Goal: Information Seeking & Learning: Learn about a topic

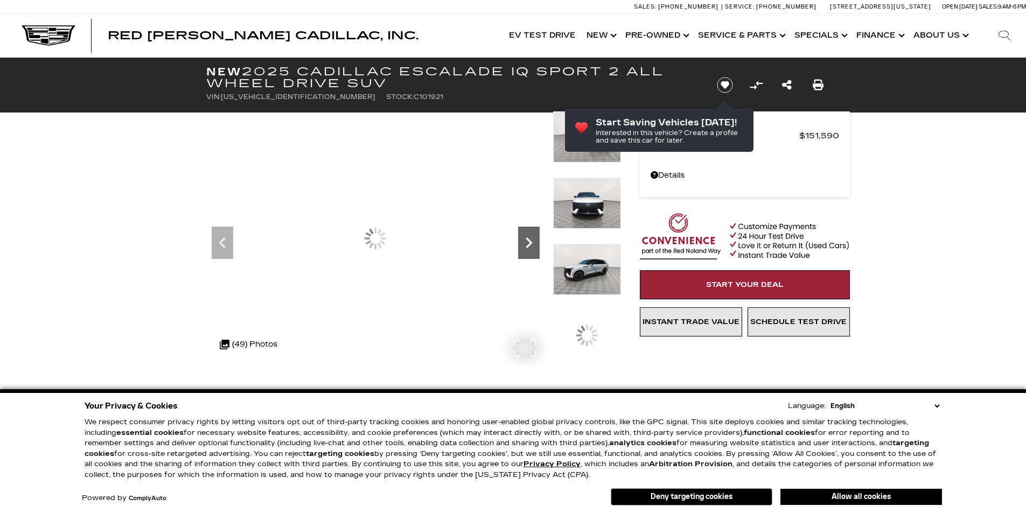
click at [525, 237] on icon "Next" at bounding box center [529, 243] width 22 height 22
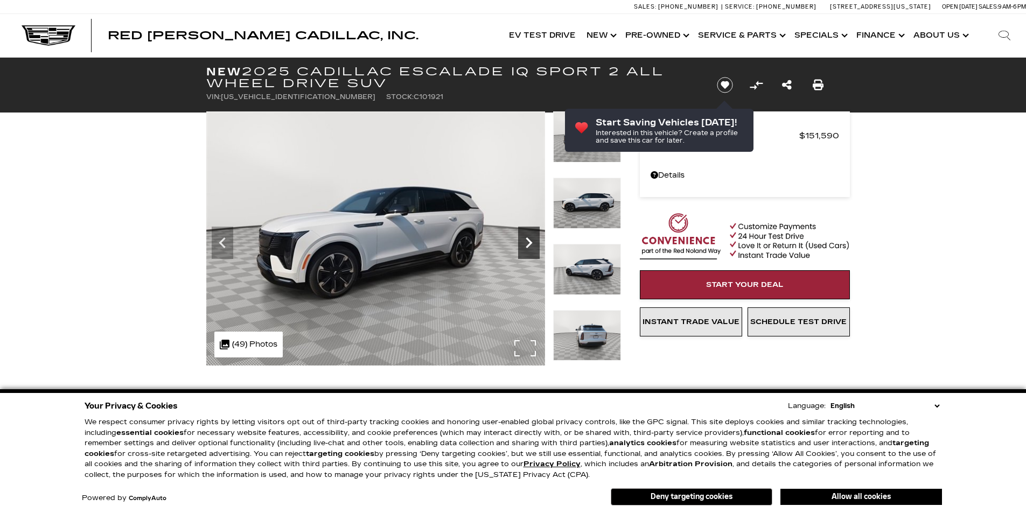
click at [525, 237] on icon "Next" at bounding box center [529, 243] width 22 height 22
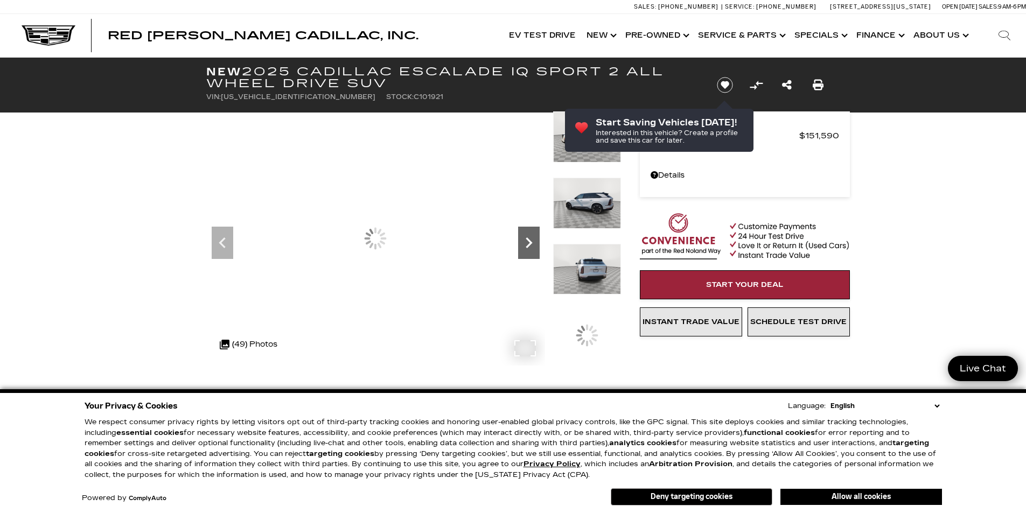
click at [525, 237] on icon "Next" at bounding box center [529, 243] width 22 height 22
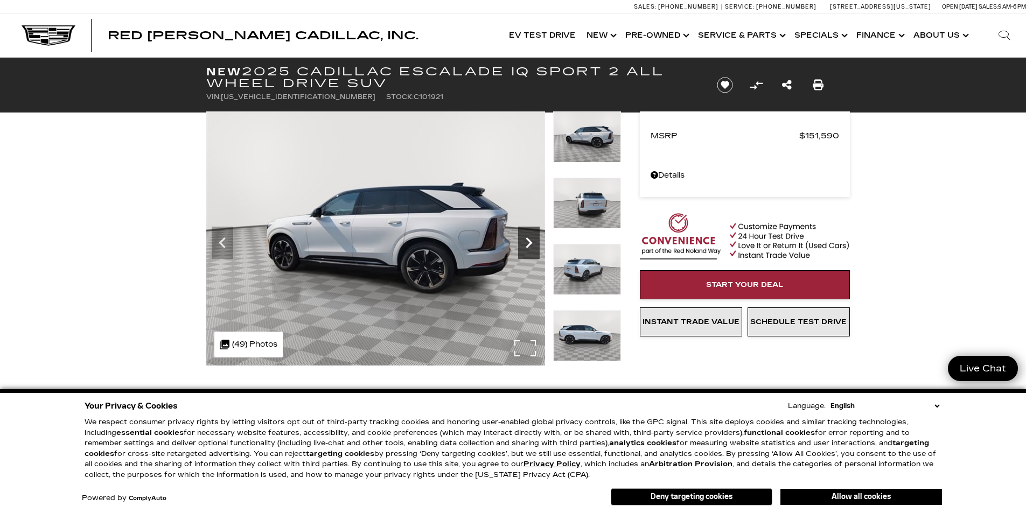
click at [525, 237] on icon "Next" at bounding box center [529, 243] width 22 height 22
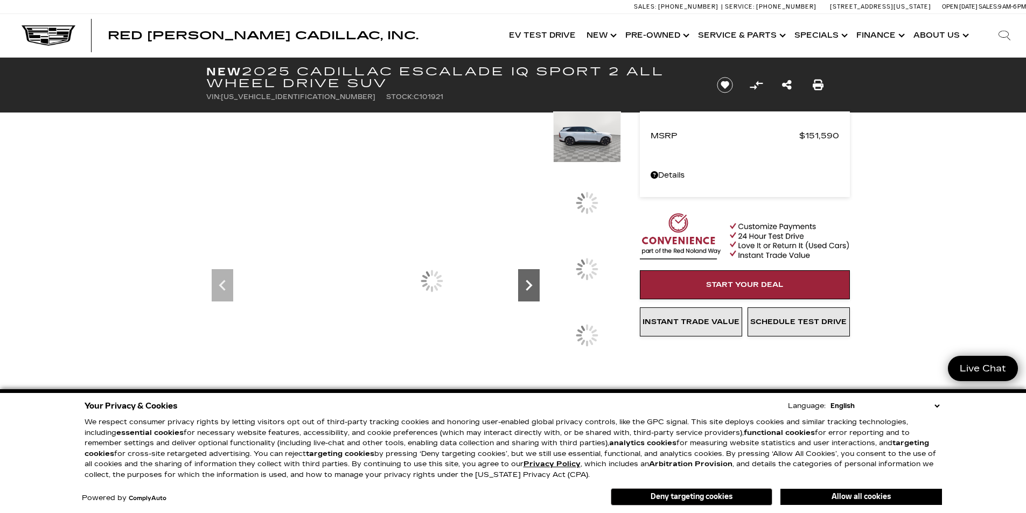
click at [525, 237] on div "360 WalkAround Powered By SpinCar" at bounding box center [375, 280] width 339 height 339
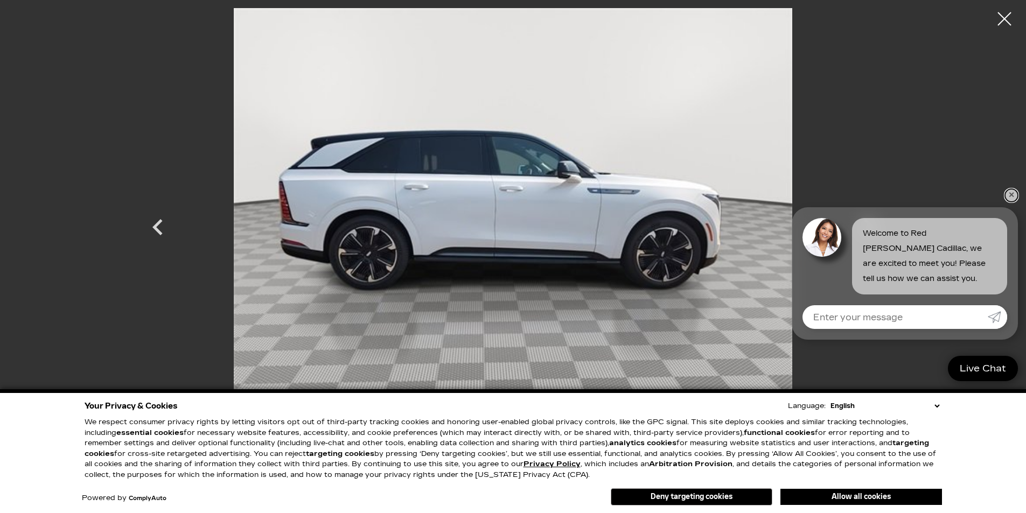
click at [1008, 196] on link "✕" at bounding box center [1011, 195] width 13 height 13
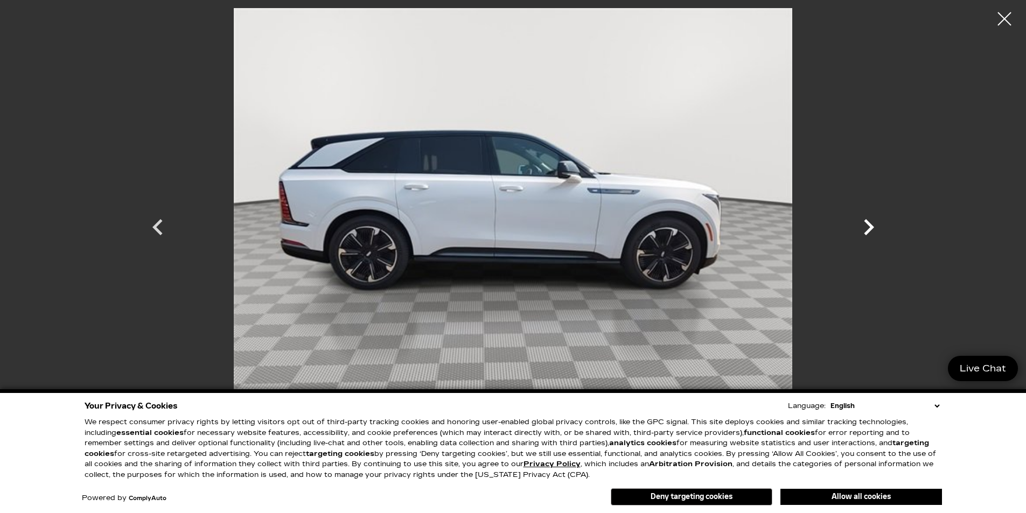
click at [868, 226] on icon "Next" at bounding box center [868, 227] width 32 height 32
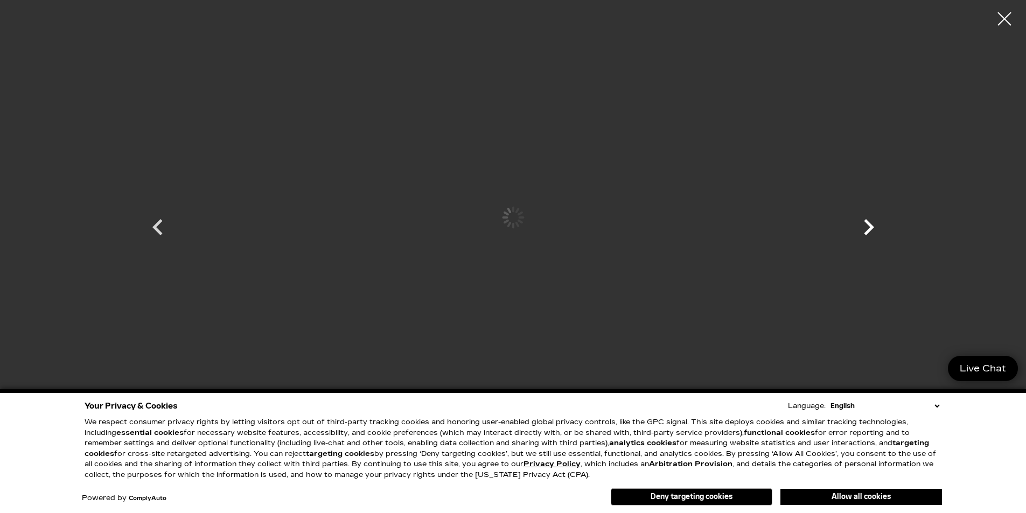
click at [868, 226] on icon "Next" at bounding box center [868, 227] width 32 height 32
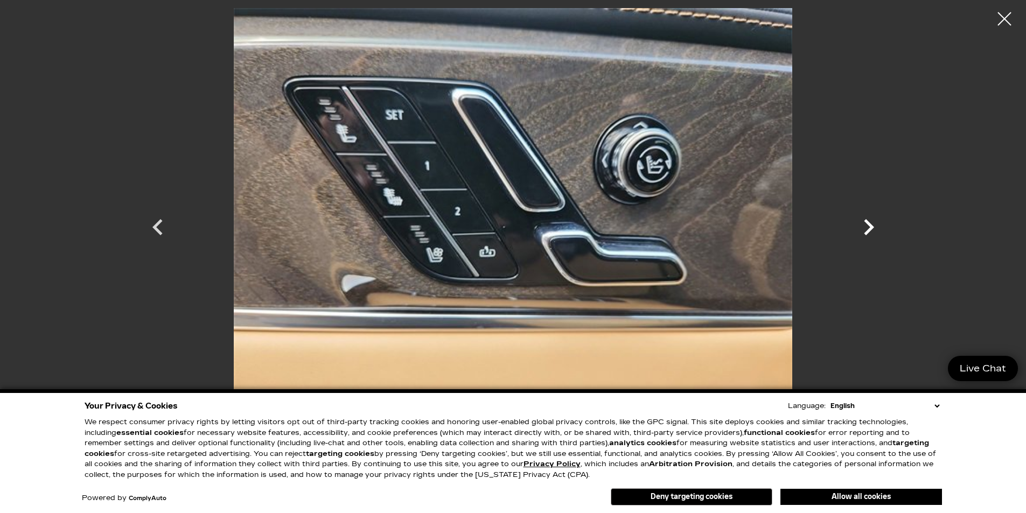
click at [868, 226] on icon "Next" at bounding box center [868, 227] width 32 height 32
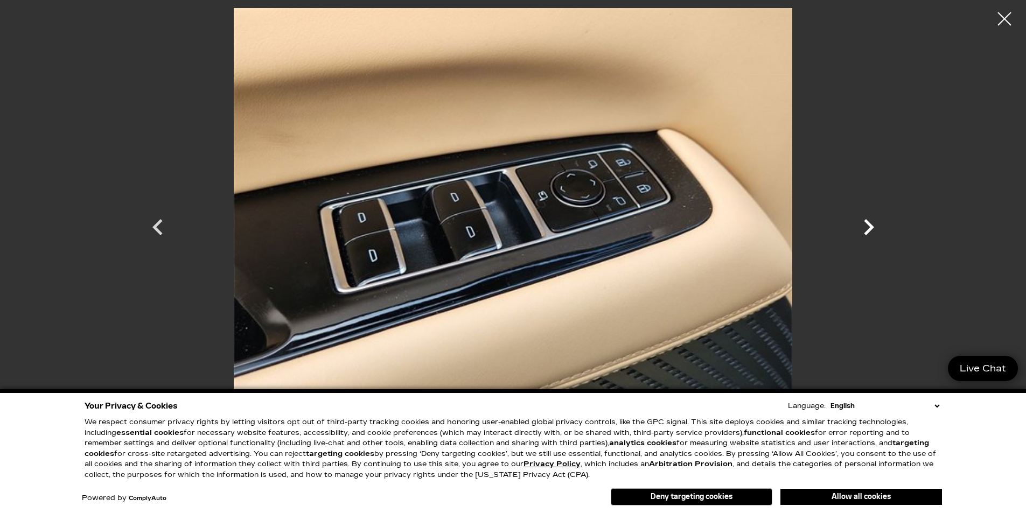
click at [868, 226] on icon "Next" at bounding box center [868, 227] width 32 height 32
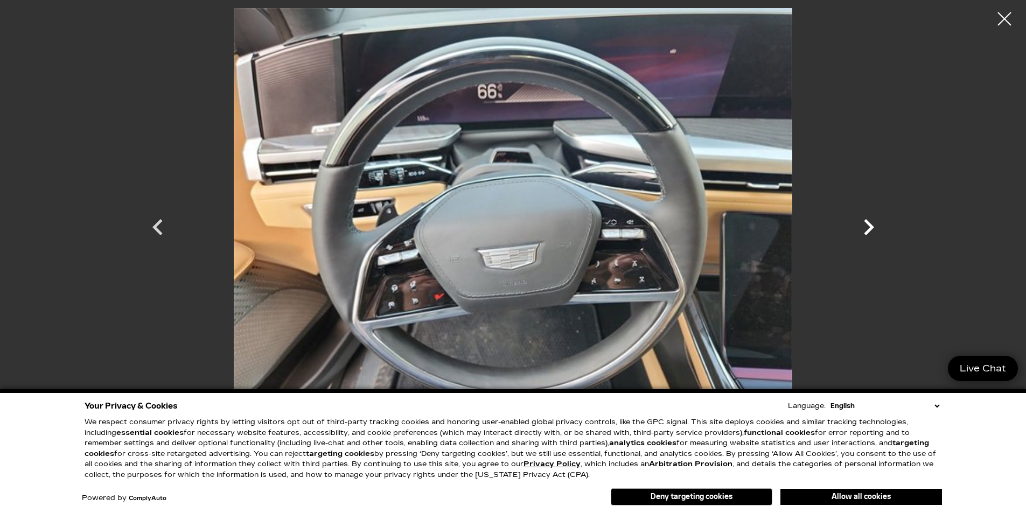
click at [871, 223] on icon "Next" at bounding box center [868, 227] width 32 height 32
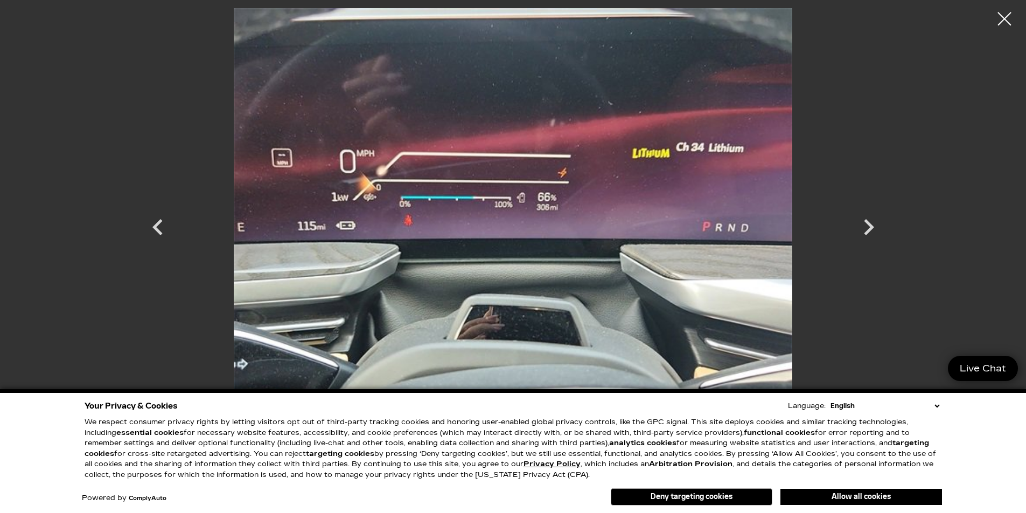
click at [1002, 17] on div at bounding box center [1004, 18] width 27 height 27
